Goal: Check status: Check status

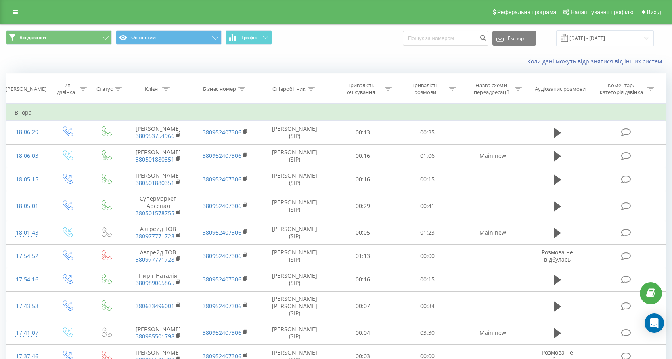
click at [35, 115] on td "Вчора" at bounding box center [335, 112] width 659 height 16
click at [605, 37] on input "[DATE] - [DATE]" at bounding box center [605, 38] width 98 height 16
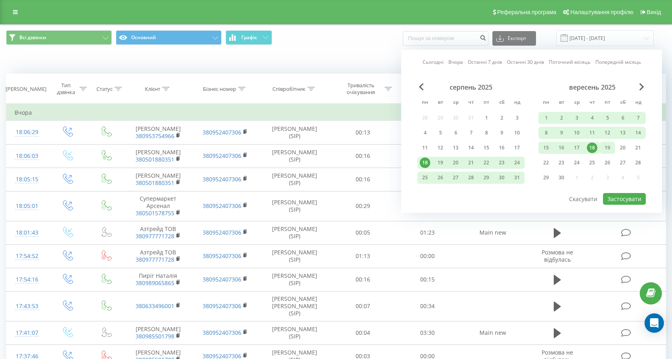
click at [605, 150] on div "19" at bounding box center [607, 147] width 10 height 10
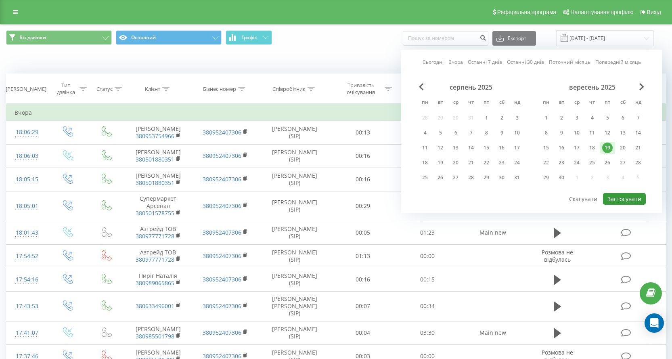
click at [625, 203] on button "Застосувати" at bounding box center [624, 199] width 43 height 12
type input "[DATE] - [DATE]"
